Goal: Find specific page/section: Find specific page/section

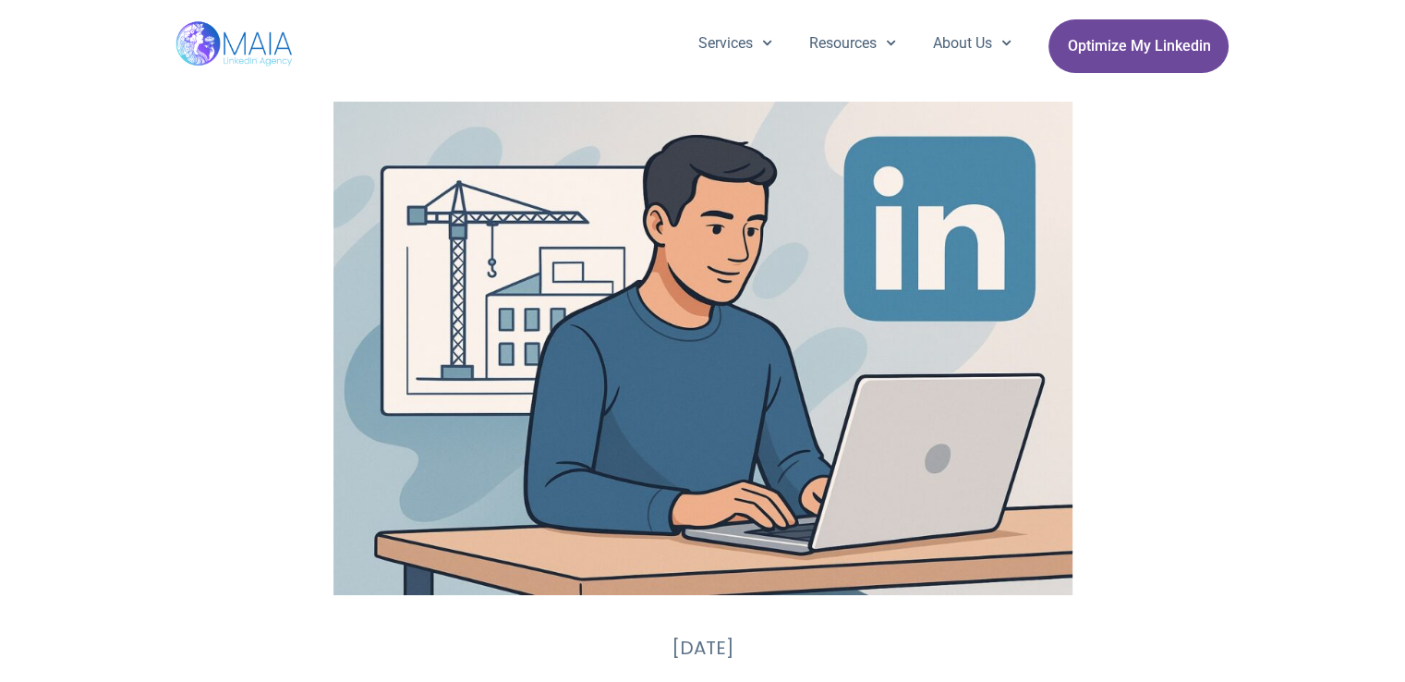
click at [1180, 60] on span "Optimize My Linkedin" at bounding box center [1138, 46] width 143 height 35
click at [1132, 43] on span "Optimize My Linkedin" at bounding box center [1138, 46] width 143 height 35
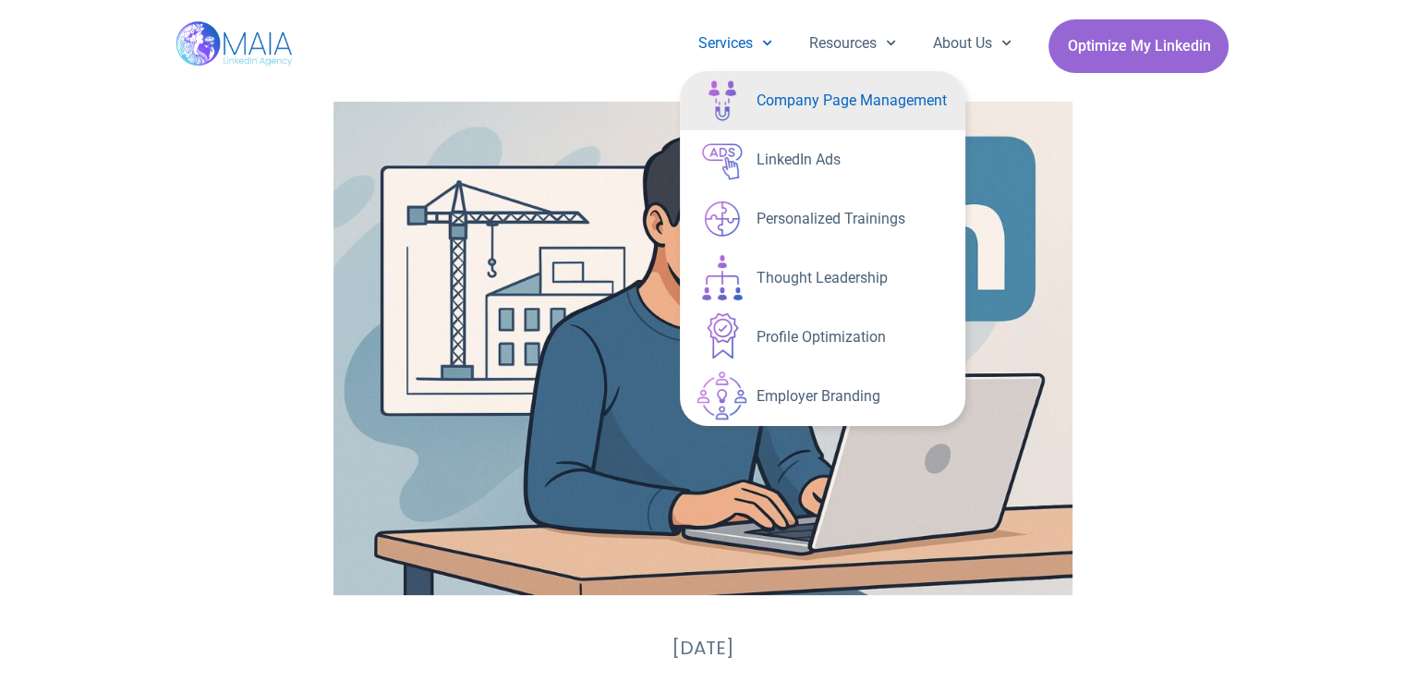
click at [786, 99] on link "Company Page Management" at bounding box center [822, 100] width 285 height 59
